Goal: Ask a question

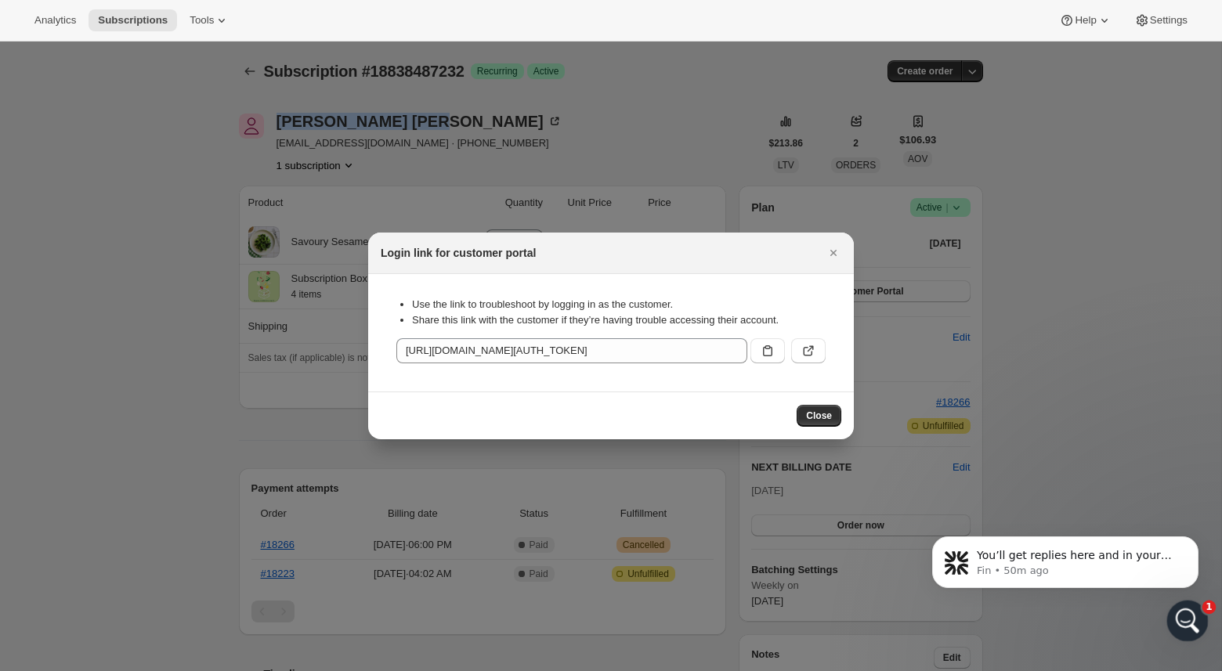
click at [1180, 616] on icon "Open Intercom Messenger" at bounding box center [1186, 619] width 26 height 26
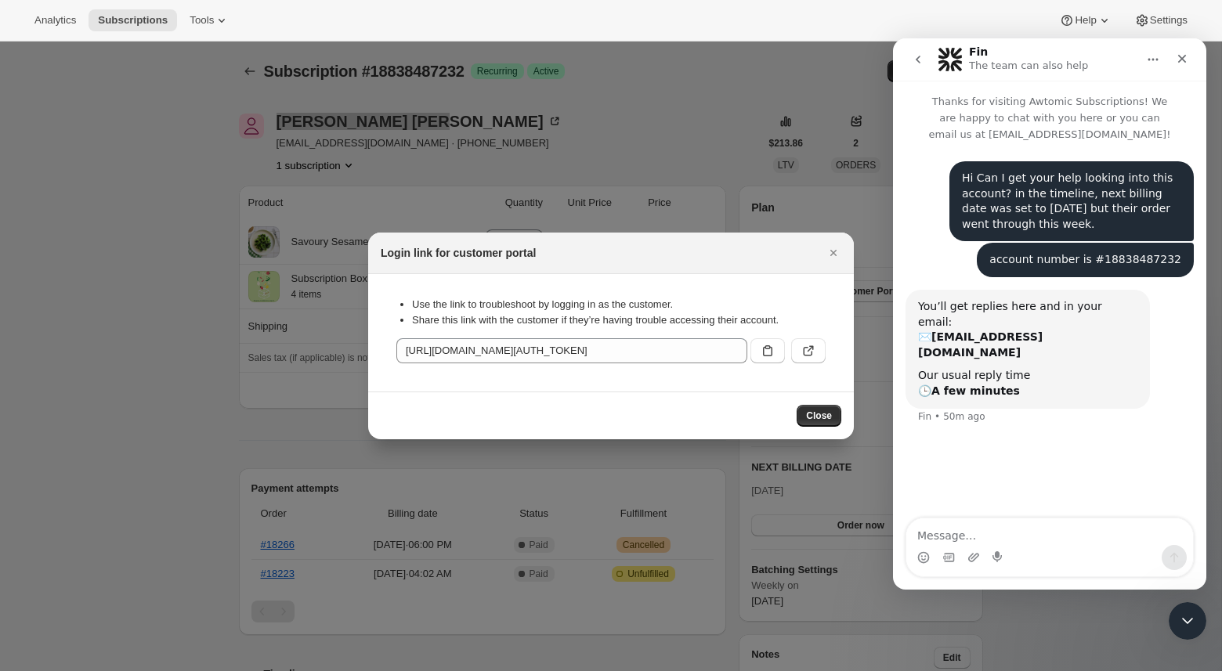
click at [975, 530] on textarea "Message…" at bounding box center [1049, 532] width 287 height 27
type textarea "s"
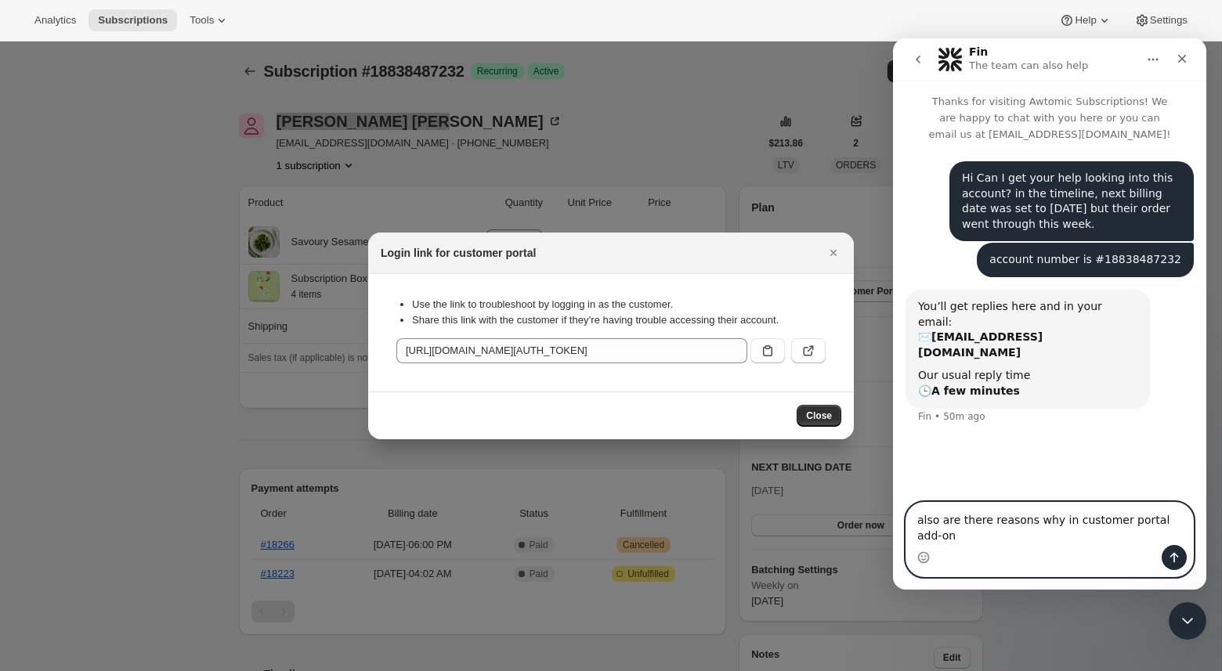
click at [1158, 533] on textarea "also are there reasons why in customer portal add-on" at bounding box center [1049, 524] width 287 height 42
paste textarea "data-pid"
drag, startPoint x: 1062, startPoint y: 534, endPoint x: 1053, endPoint y: 534, distance: 8.6
click at [1053, 534] on textarea "also are there reasons why in customer portal add-on data-pid is product id and…" at bounding box center [1049, 516] width 287 height 58
click at [1152, 536] on textarea "also are there reasons why in customer portal add-on data-pid is product id and…" at bounding box center [1049, 516] width 287 height 58
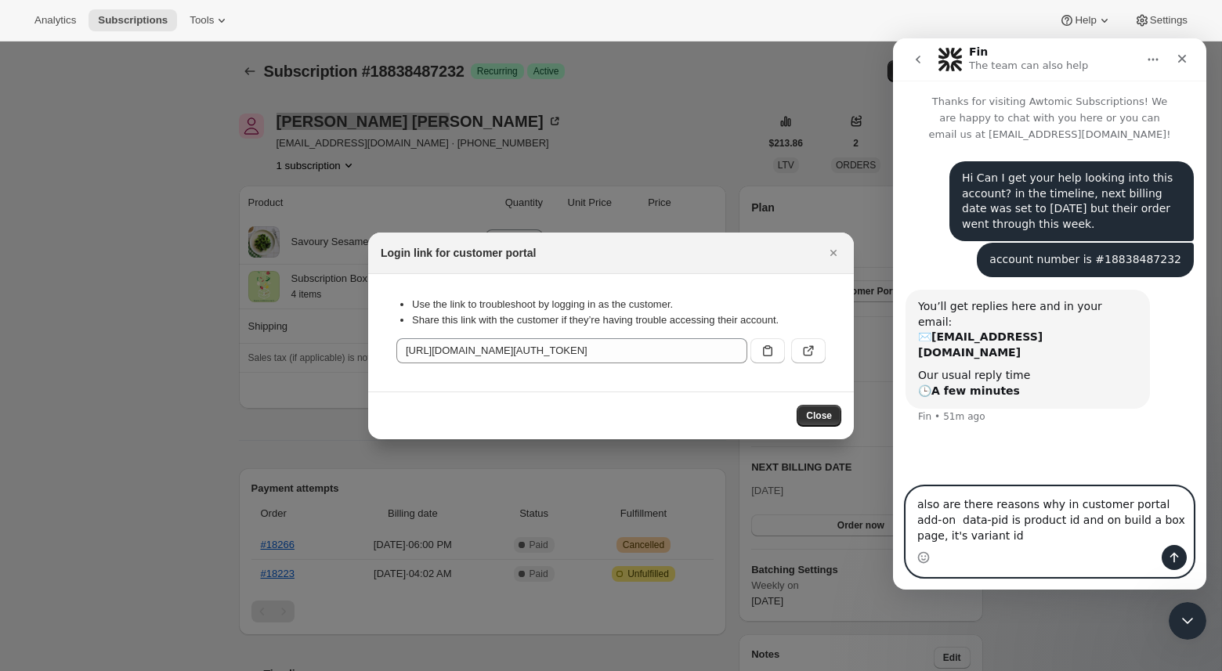
type textarea "also are there reasons why in customer portal add-on data-pid is product id and…"
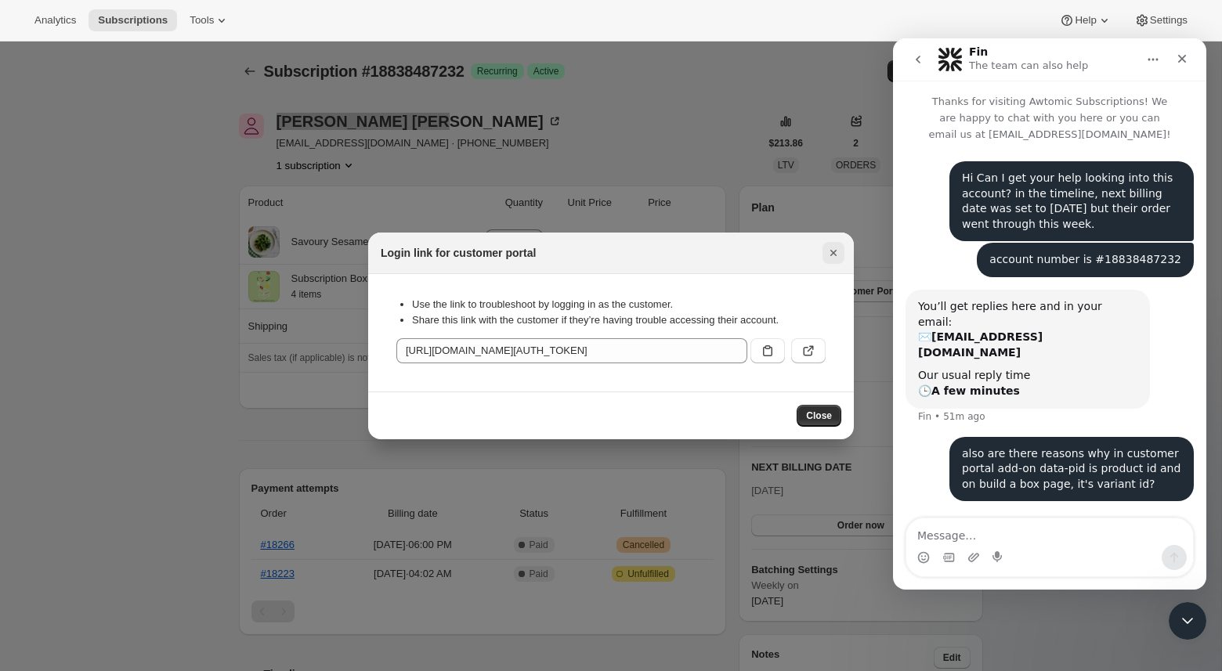
click at [831, 246] on icon "Close" at bounding box center [834, 253] width 16 height 16
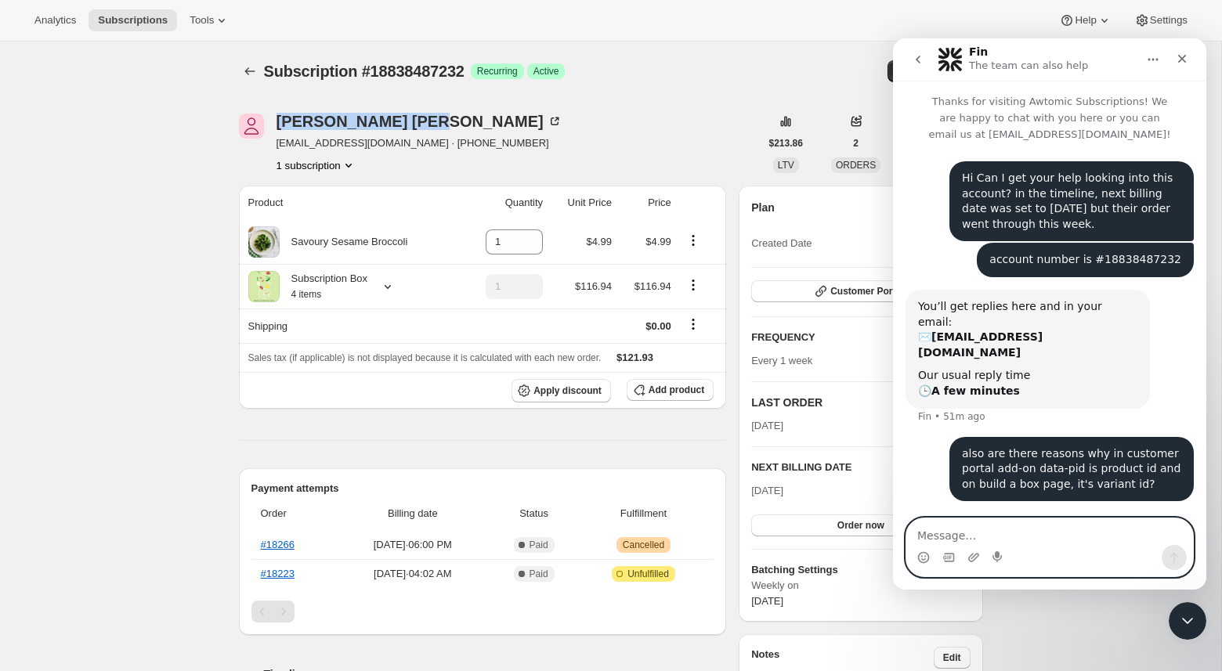
click at [1145, 534] on textarea "Message…" at bounding box center [1049, 532] width 287 height 27
type textarea "it's a bit confusing"
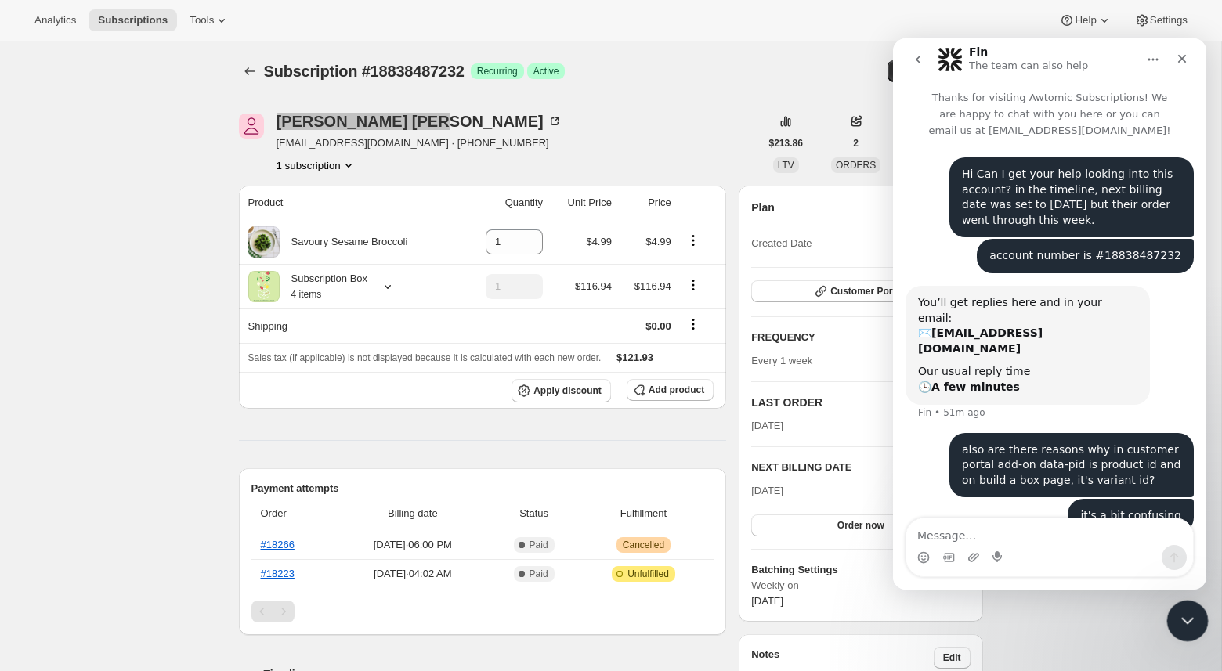
drag, startPoint x: 1178, startPoint y: 623, endPoint x: 2351, endPoint y: 1267, distance: 1338.0
click at [1177, 624] on icon "Close Intercom Messenger" at bounding box center [1185, 619] width 19 height 19
